Goal: Task Accomplishment & Management: Manage account settings

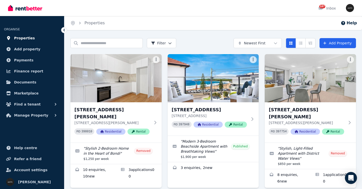
click at [45, 38] on link "Properties" at bounding box center [32, 38] width 56 height 10
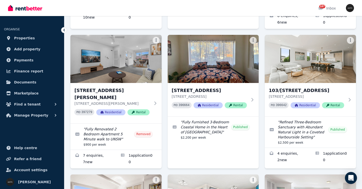
scroll to position [160, 0]
click at [348, 98] on icon at bounding box center [350, 100] width 5 height 4
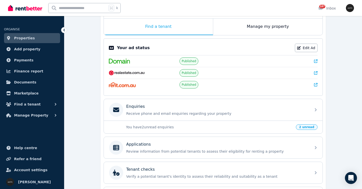
scroll to position [82, 0]
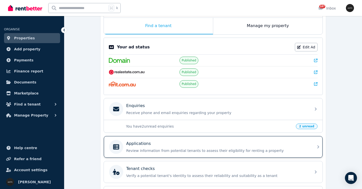
click at [311, 150] on div "Applications Review information from potential tenants to assess their eligibil…" at bounding box center [213, 147] width 219 height 22
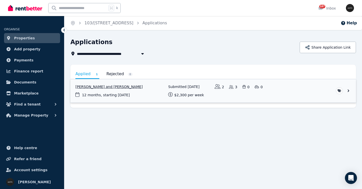
click at [159, 89] on link "View application: Lia Watts and Mahmood Watts" at bounding box center [212, 90] width 285 height 23
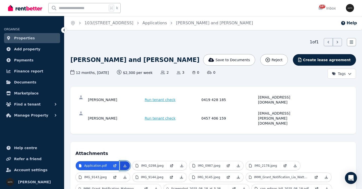
click at [124, 165] on icon at bounding box center [125, 166] width 3 height 3
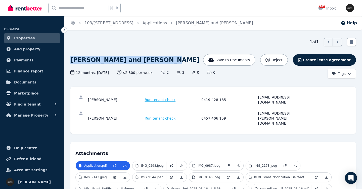
drag, startPoint x: 71, startPoint y: 61, endPoint x: 163, endPoint y: 62, distance: 92.4
click at [163, 62] on div "[PERSON_NAME] and [PERSON_NAME]" at bounding box center [164, 60] width 189 height 12
copy h1 "[PERSON_NAME] and [PERSON_NAME]"
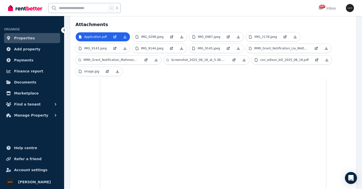
scroll to position [132, 0]
